Goal: Transaction & Acquisition: Purchase product/service

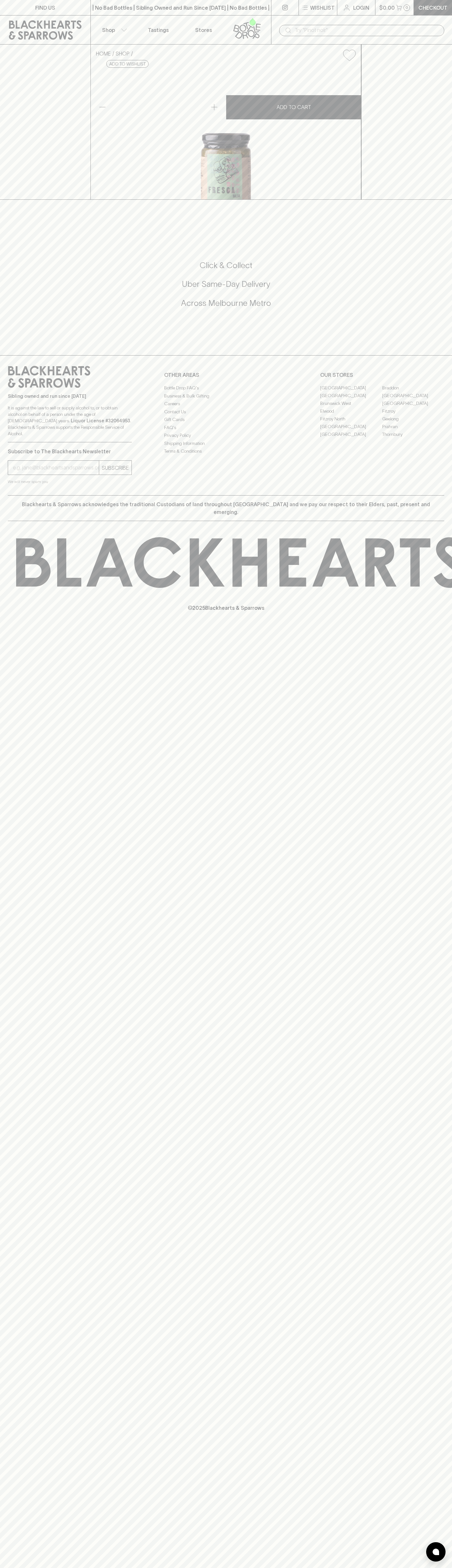
click at [420, 1503] on div "FIND US | No Bad Bottles | Sibling Owned and Run Since 2006 | No Bad Bottles | …" at bounding box center [226, 784] width 452 height 1568
click at [238, 1567] on html "FIND US | No Bad Bottles | Sibling Owned and Run Since 2006 | No Bad Bottles | …" at bounding box center [226, 784] width 452 height 1568
click at [26, 776] on div "FIND US | No Bad Bottles | Sibling Owned and Run Since 2006 | No Bad Bottles | …" at bounding box center [226, 784] width 452 height 1568
